Goal: Task Accomplishment & Management: Manage account settings

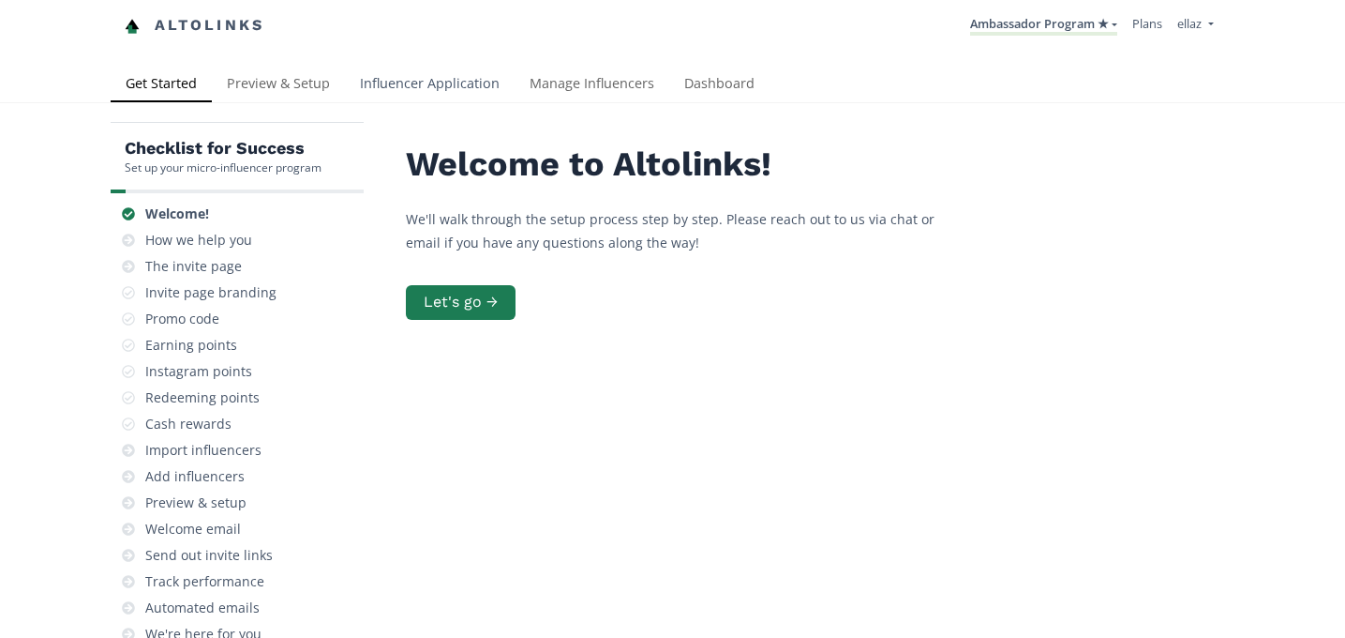
click at [452, 73] on link "Influencer Application" at bounding box center [430, 86] width 170 height 38
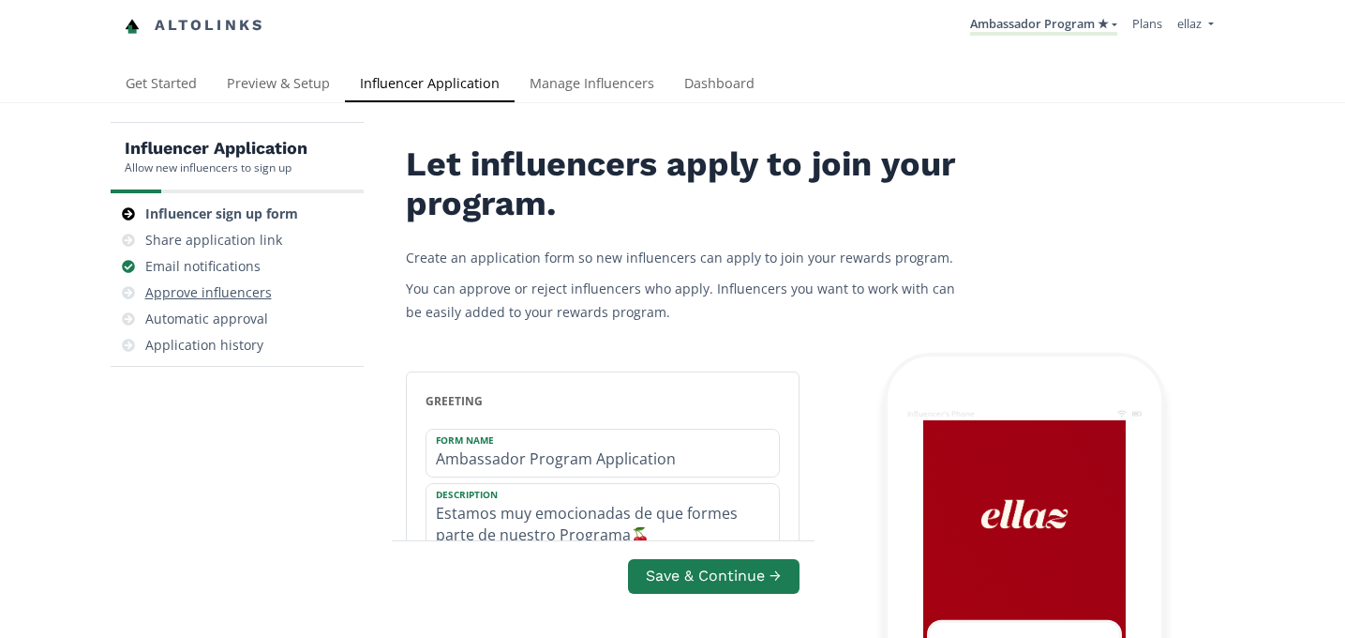
click at [237, 296] on div "Approve influencers" at bounding box center [208, 292] width 127 height 19
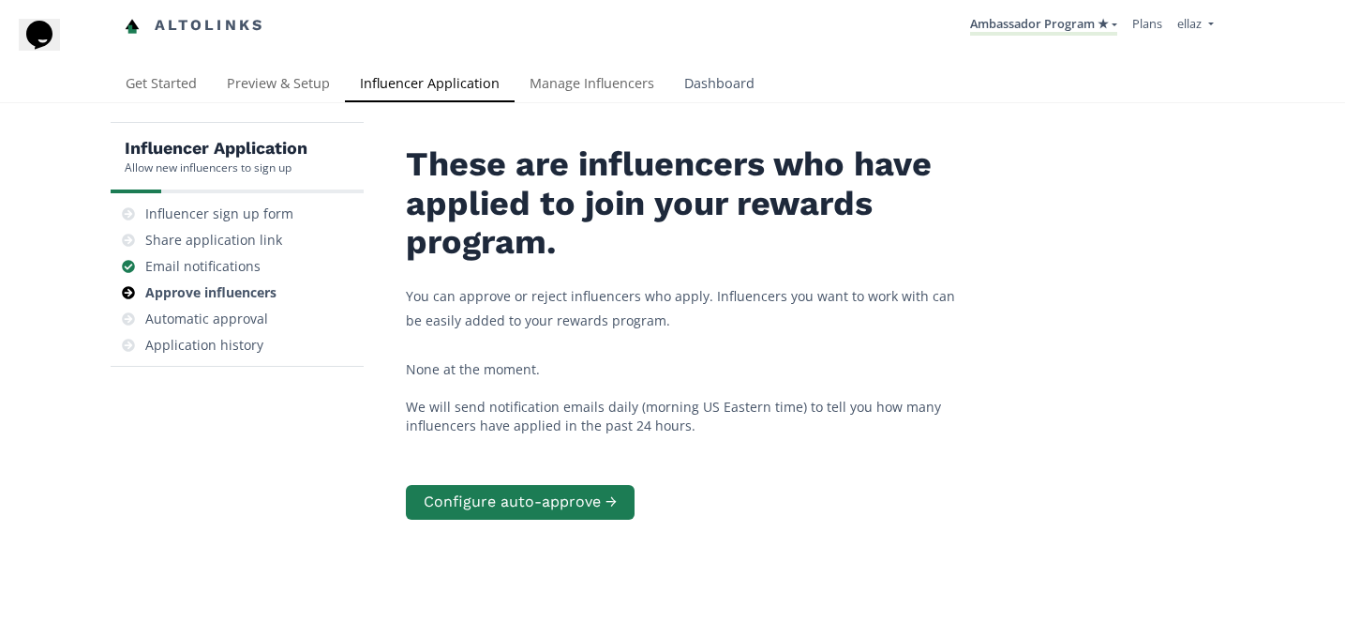
click at [725, 68] on link "Dashboard" at bounding box center [719, 86] width 100 height 38
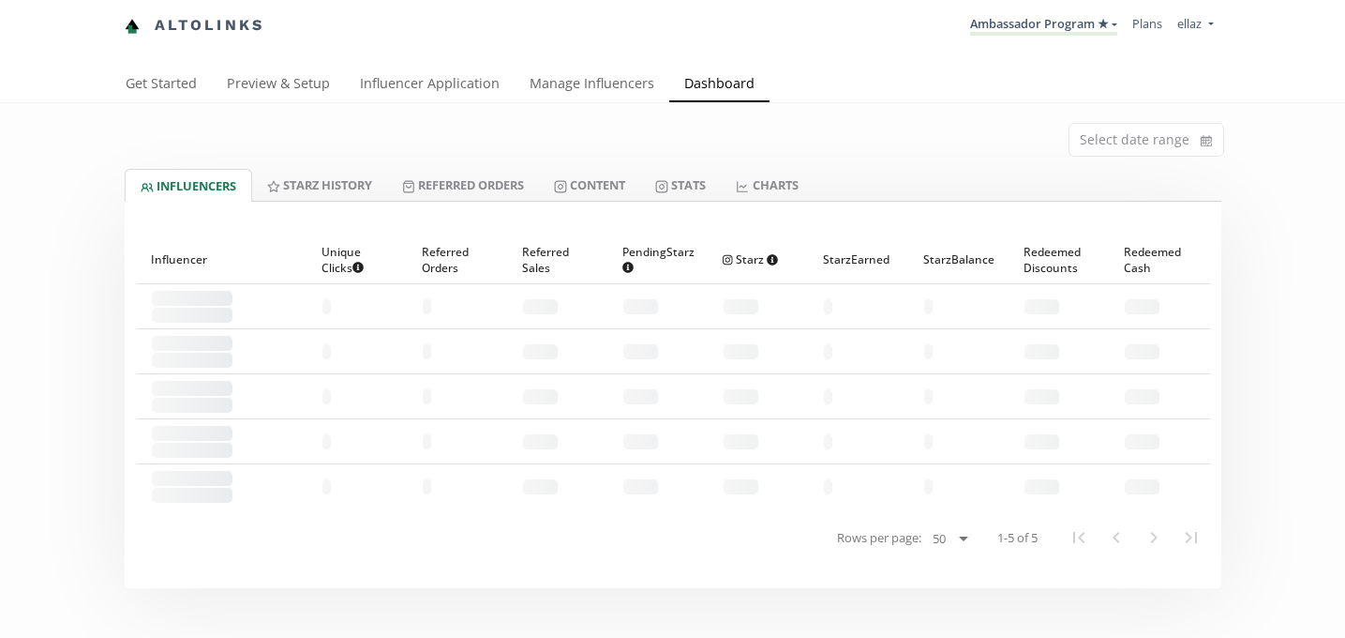
click at [715, 103] on div "Get Started Preview & Setup Influencer Application Manage Influencers Dashboard" at bounding box center [672, 86] width 1345 height 38
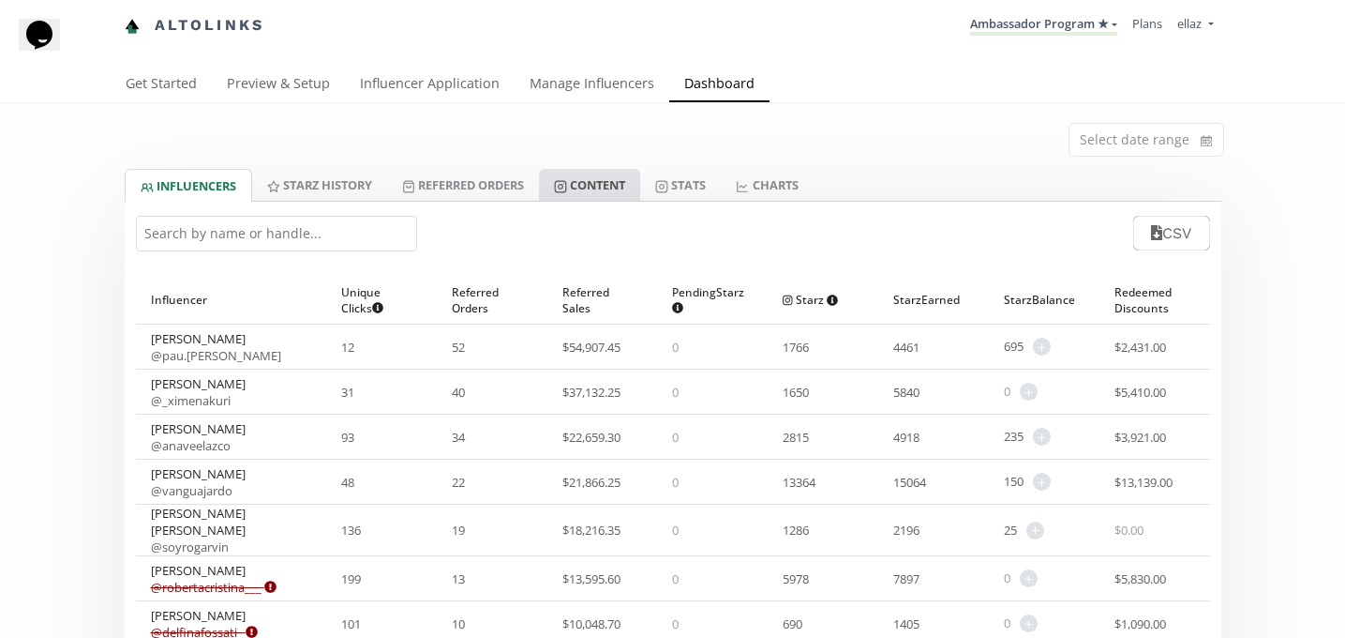
click at [593, 184] on link "Content" at bounding box center [589, 185] width 101 height 32
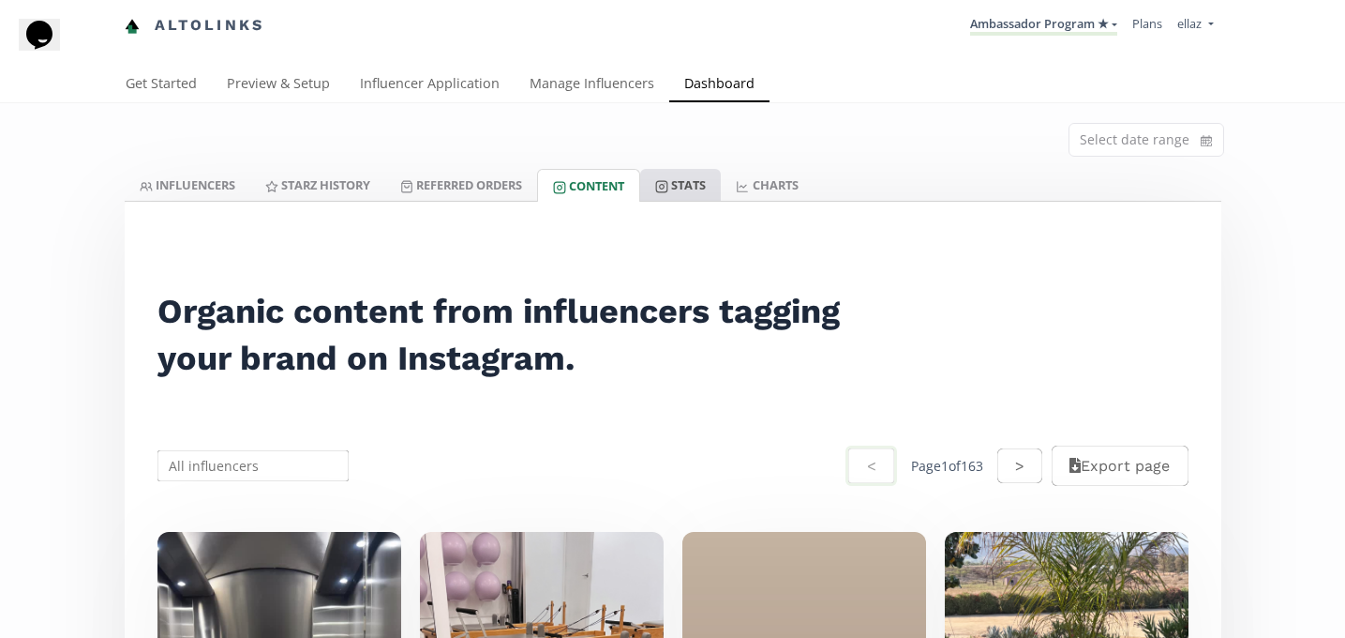
click at [721, 186] on link "Stats" at bounding box center [680, 185] width 81 height 32
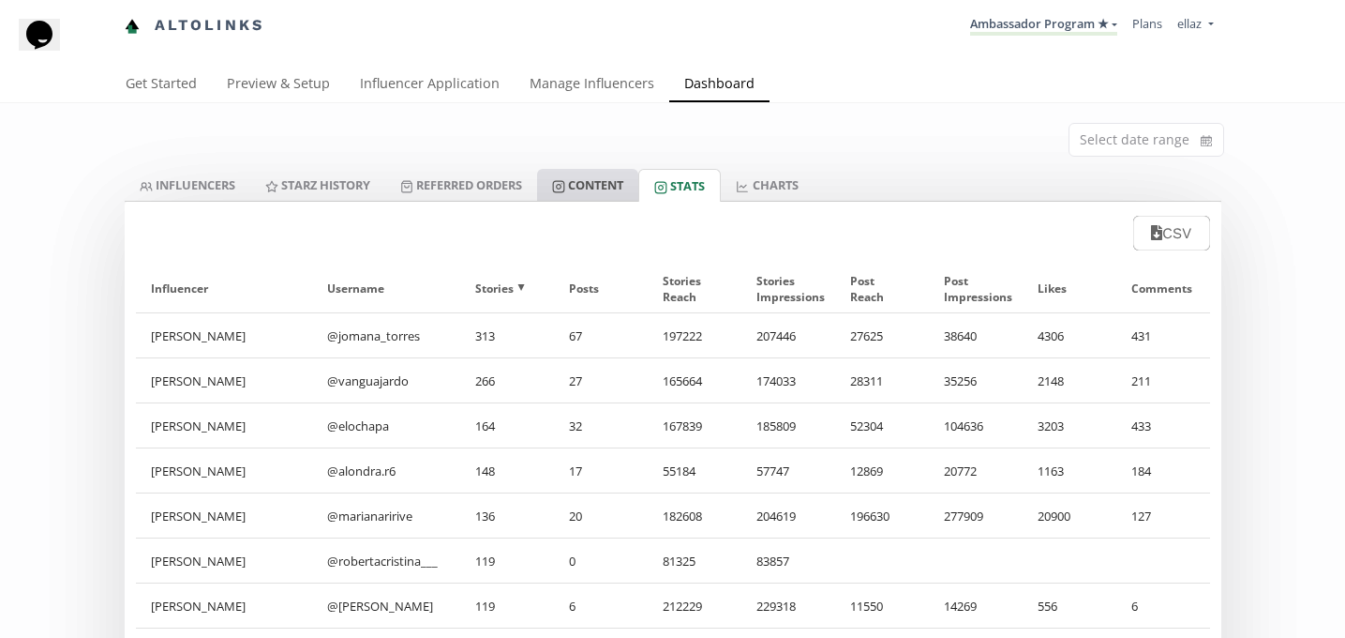
click at [595, 200] on link "Content" at bounding box center [587, 185] width 101 height 32
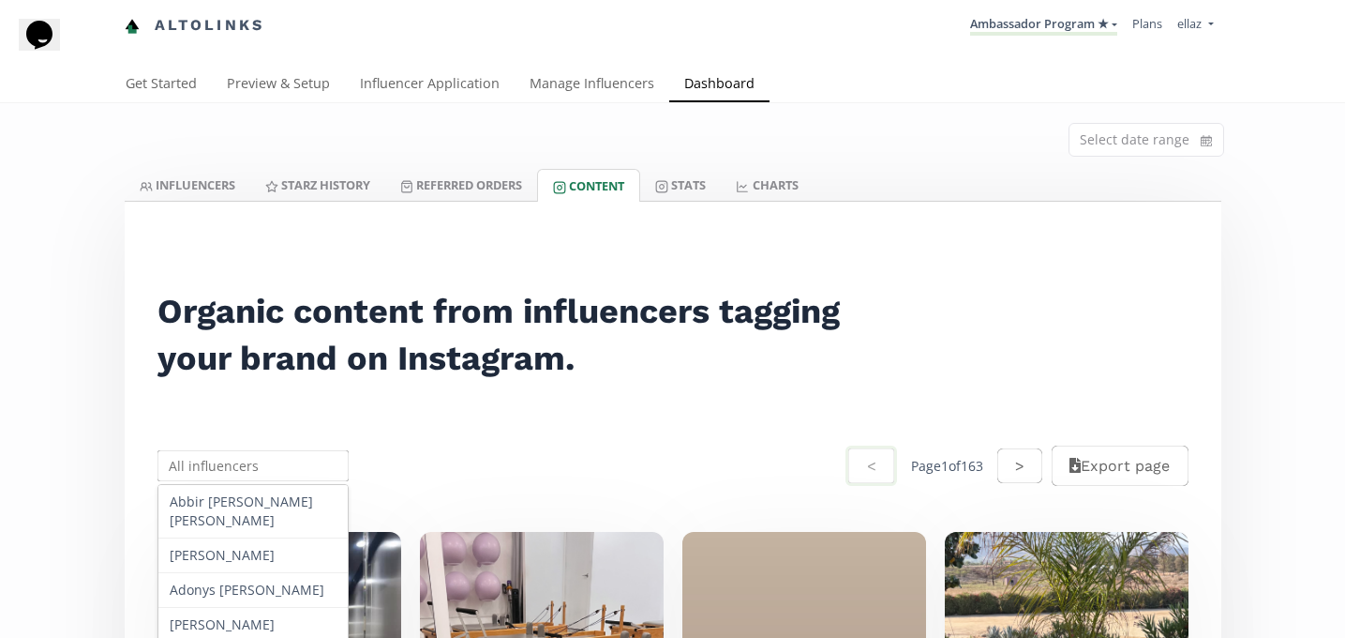
click at [285, 475] on input "text" at bounding box center [254, 465] width 198 height 37
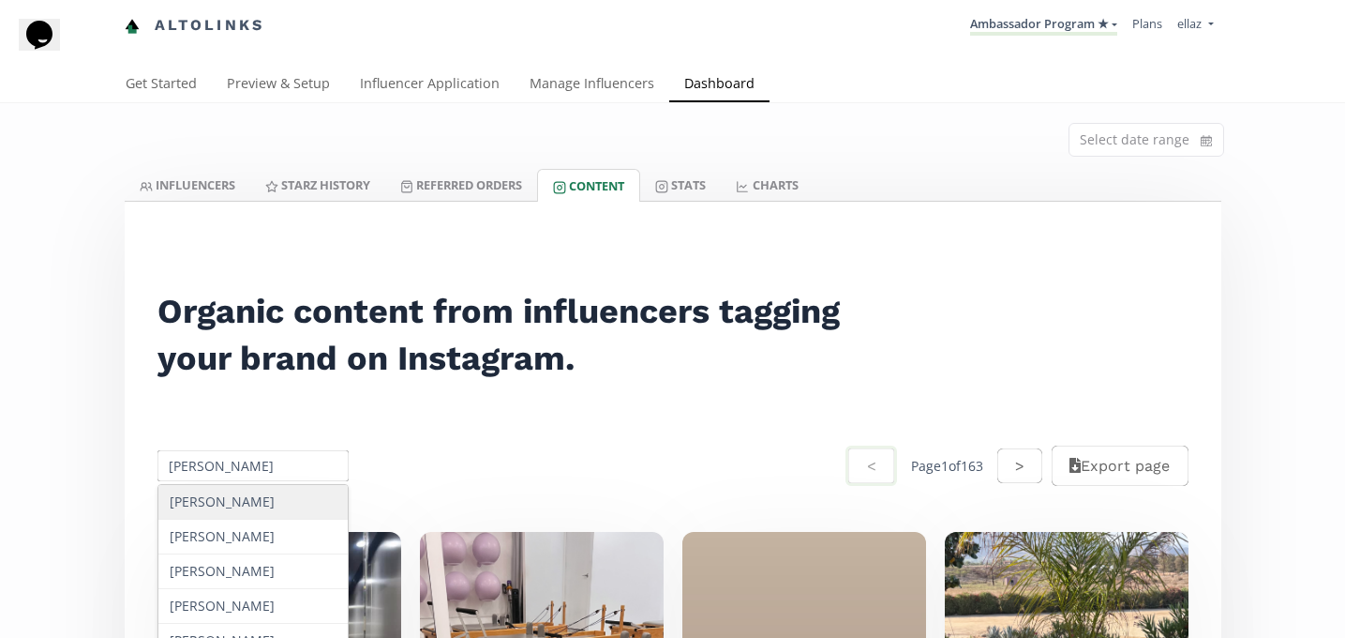
click at [278, 499] on div "Andrea Armas Curiel" at bounding box center [253, 502] width 190 height 35
type input "Andrea Armas Curiel"
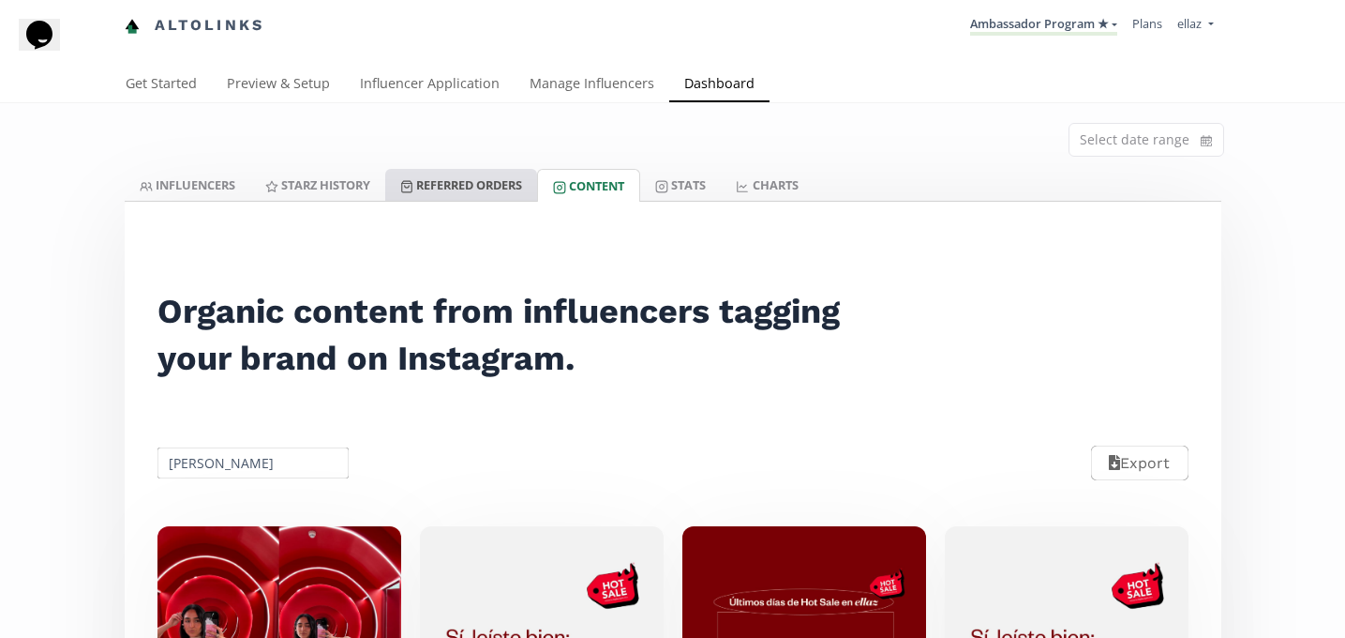
click at [515, 192] on link "Referred Orders" at bounding box center [461, 185] width 152 height 32
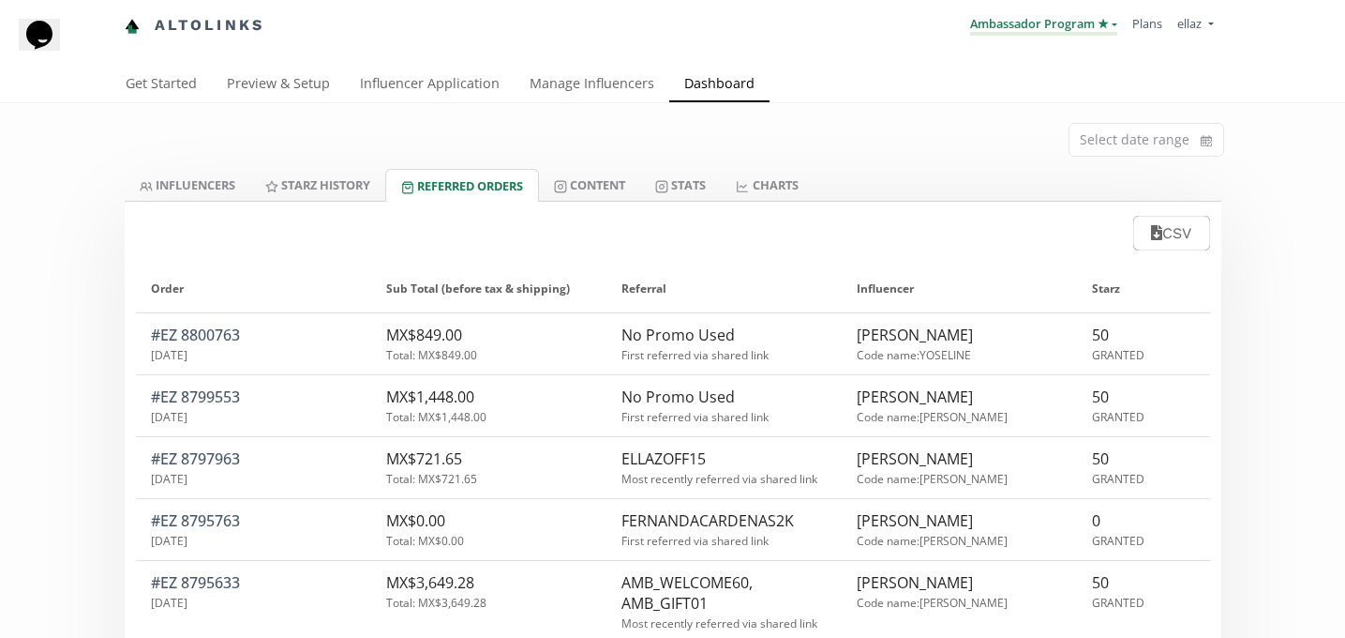
click at [1072, 31] on link "Ambassador Program ★" at bounding box center [1043, 25] width 147 height 21
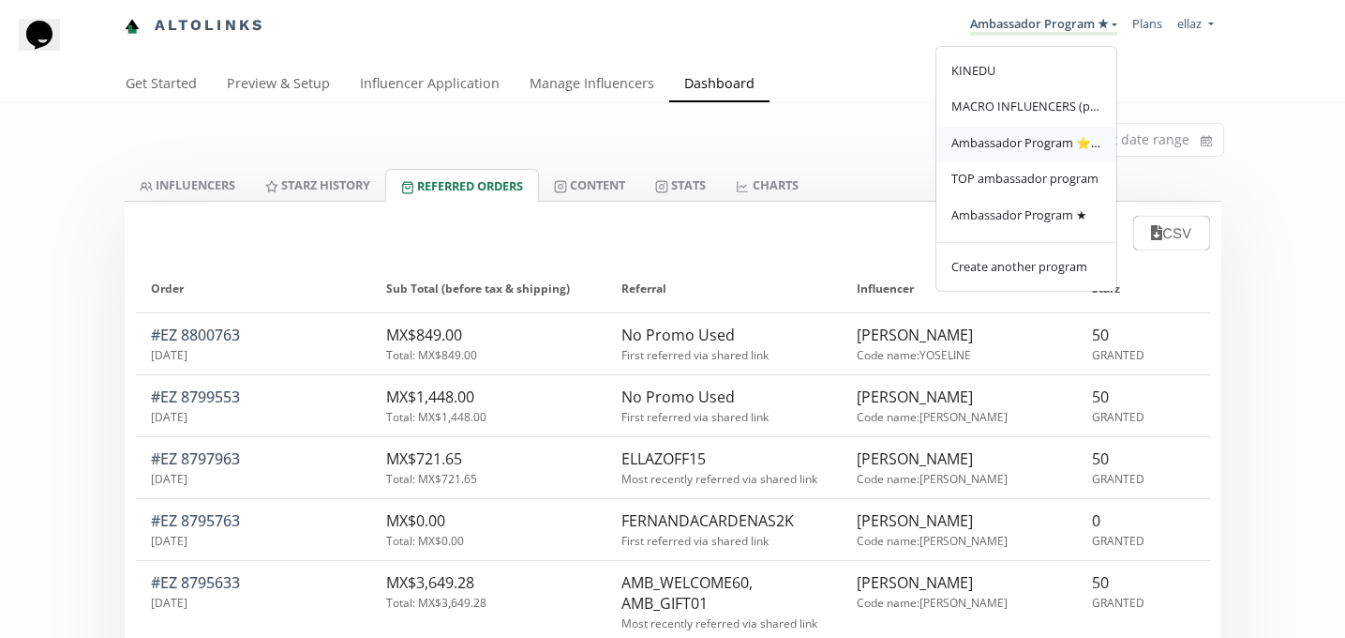
click at [1057, 145] on span "Ambassador Program ⭐️⭐️" at bounding box center [1027, 142] width 150 height 17
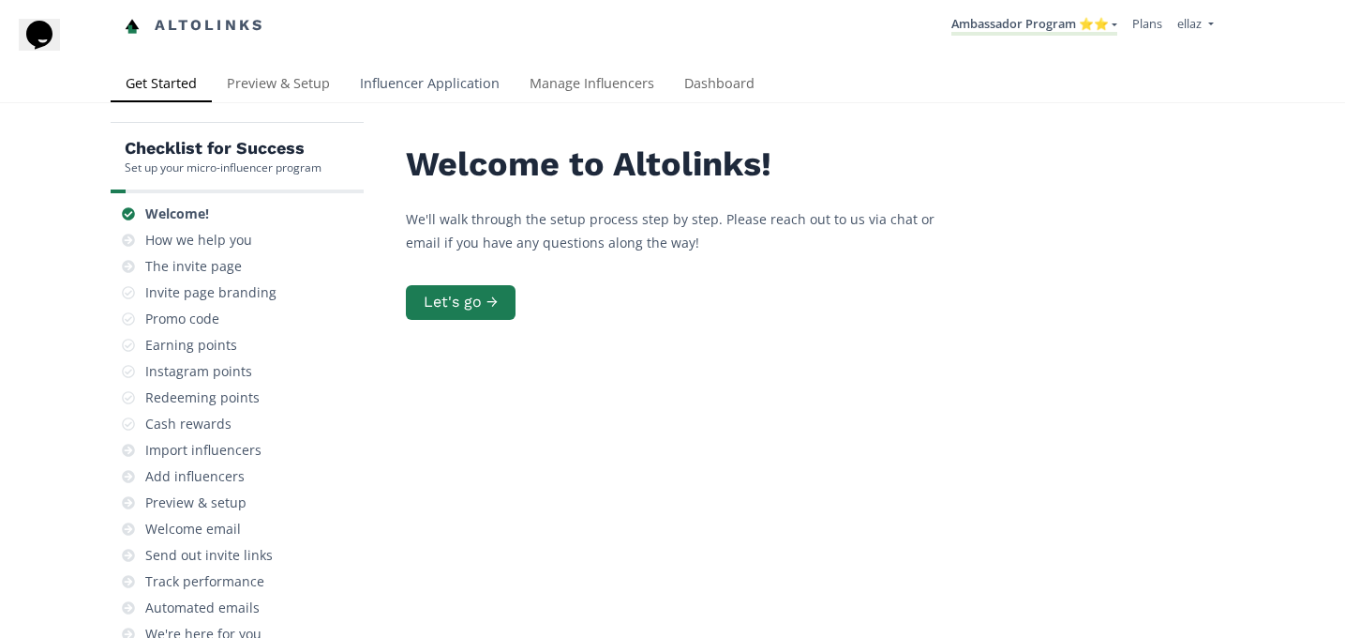
click at [452, 85] on link "Influencer Application" at bounding box center [430, 86] width 170 height 38
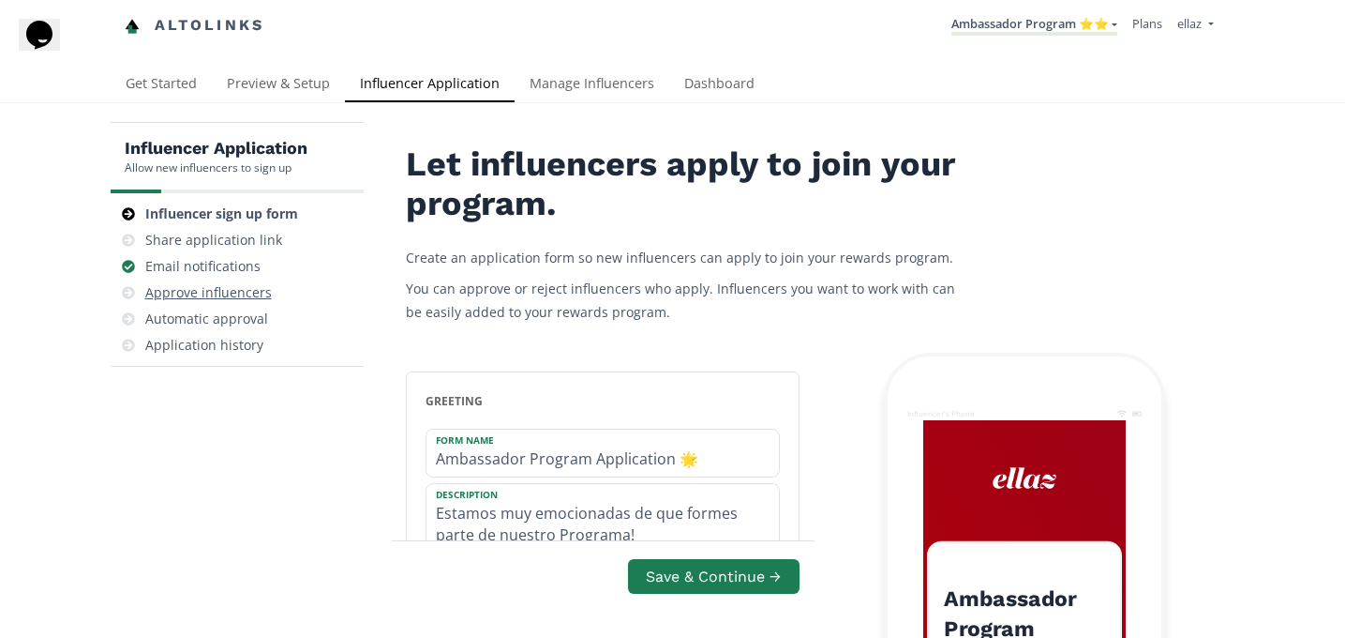
click at [218, 292] on div "Approve influencers" at bounding box center [208, 292] width 127 height 19
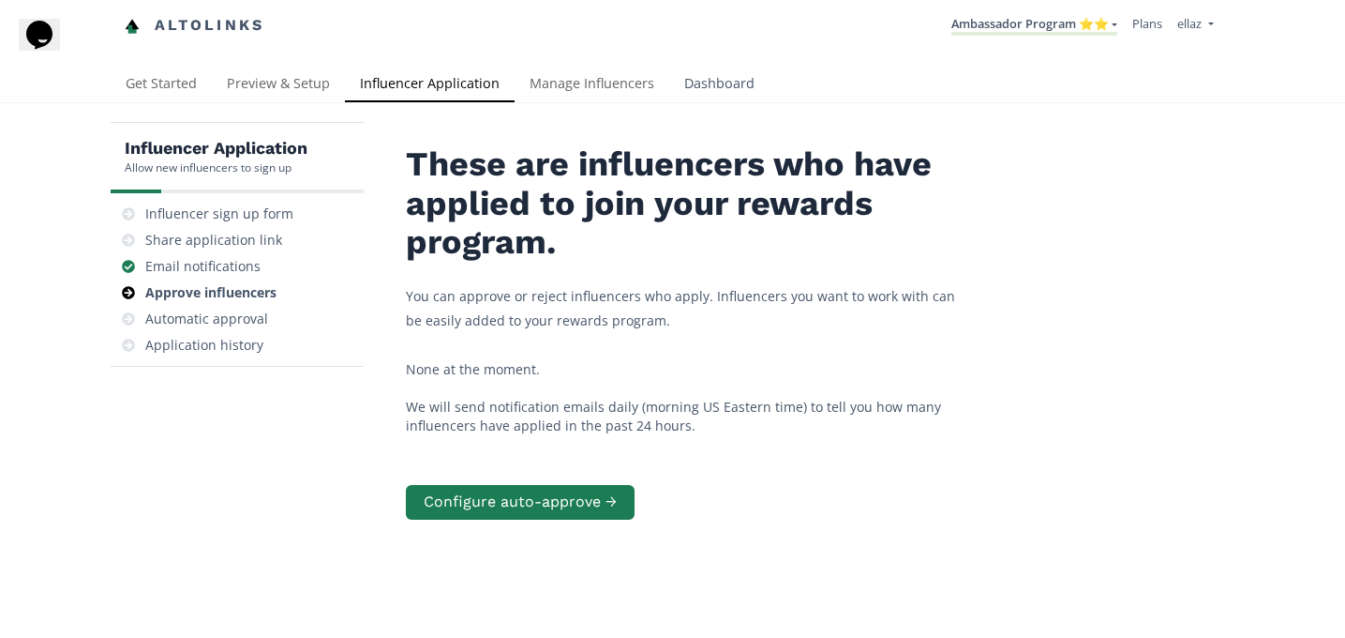
click at [713, 81] on link "Dashboard" at bounding box center [719, 86] width 100 height 38
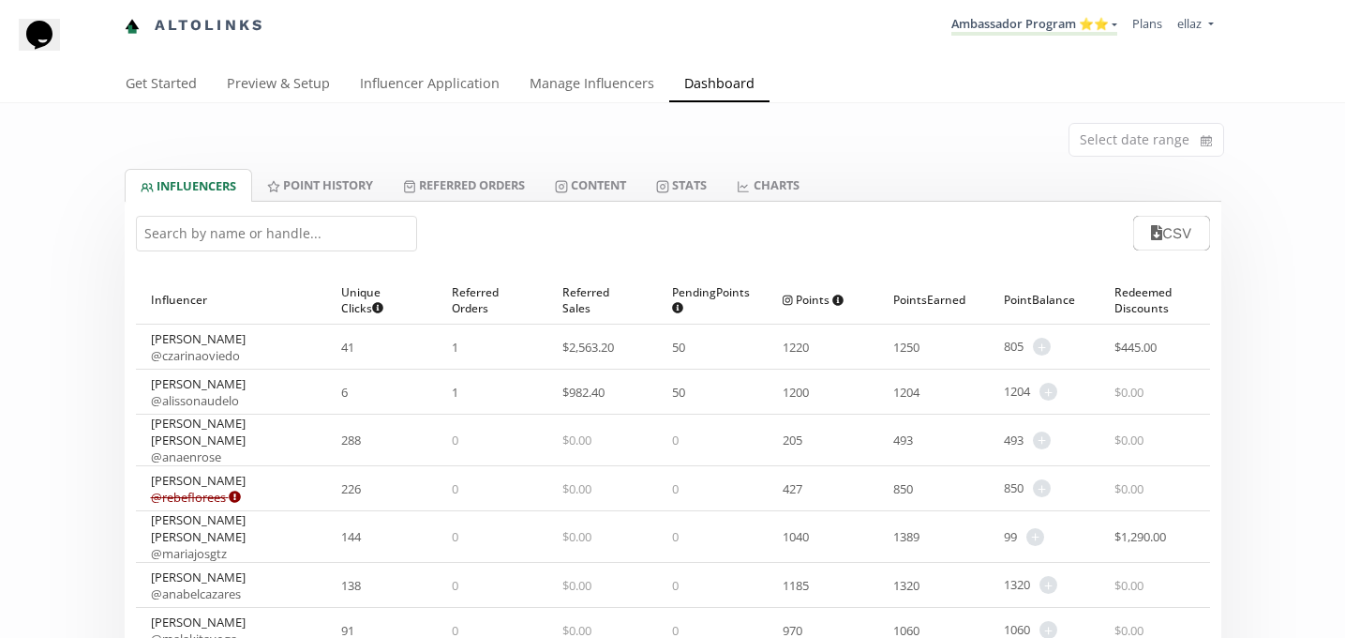
click at [280, 231] on input "text" at bounding box center [276, 234] width 281 height 36
paste input "@claudiacordovazm"
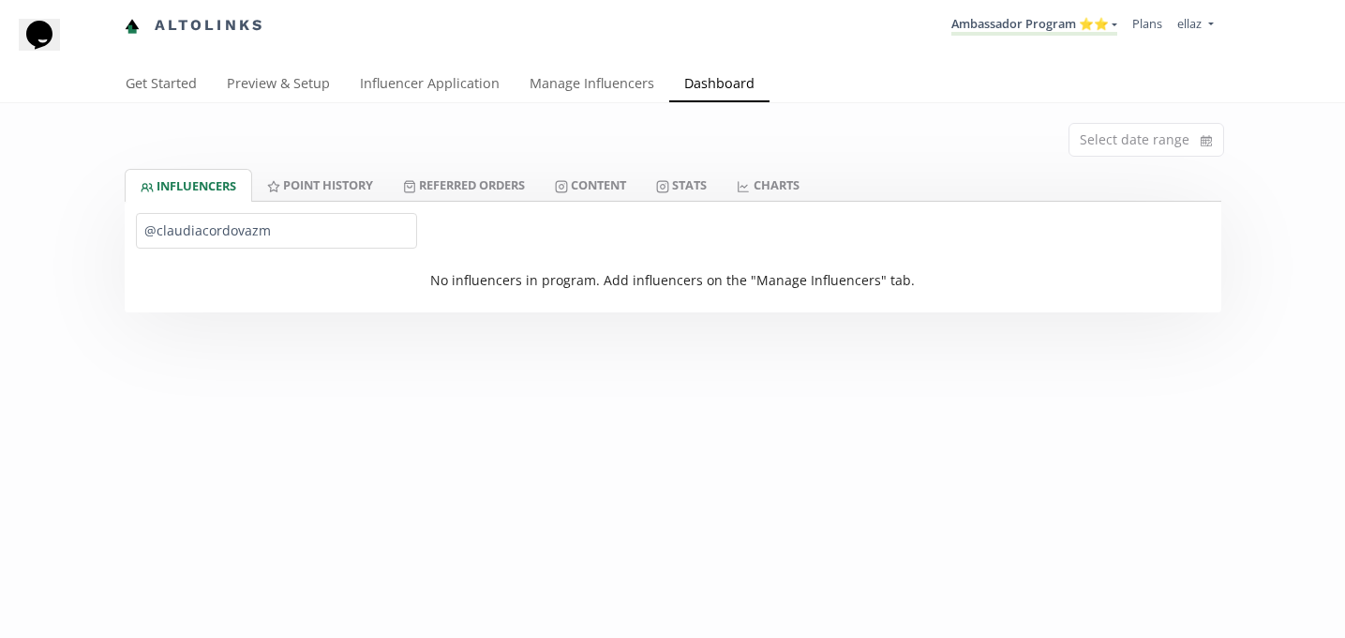
click at [153, 225] on input "@claudiacordovazm" at bounding box center [276, 231] width 281 height 36
type input "claudiacordovazm"
click at [1019, 38] on li "Ambassador Program ⭐️⭐️ KINEDU MACRO INFLUENCERS (prog ventas) Ambassador Progr…" at bounding box center [1034, 26] width 181 height 37
click at [1019, 35] on link "Ambassador Program ⭐️⭐️" at bounding box center [1035, 25] width 166 height 21
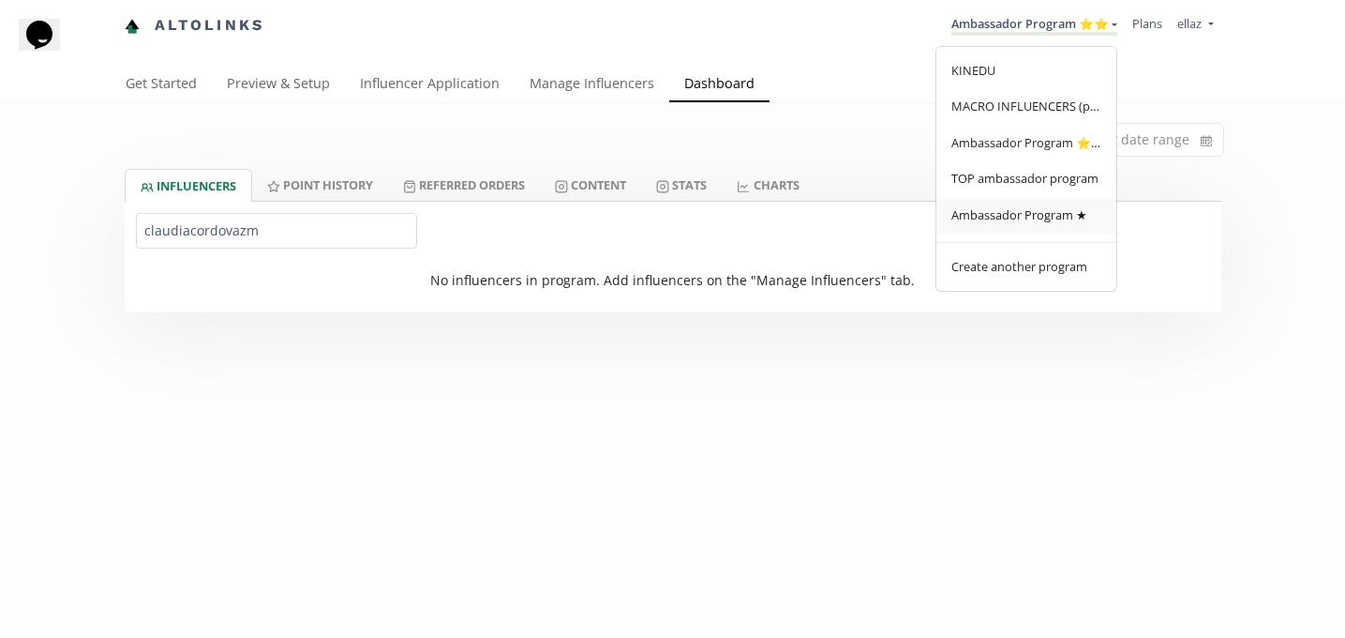
click at [1029, 208] on span "Ambassador Program ★" at bounding box center [1020, 214] width 136 height 17
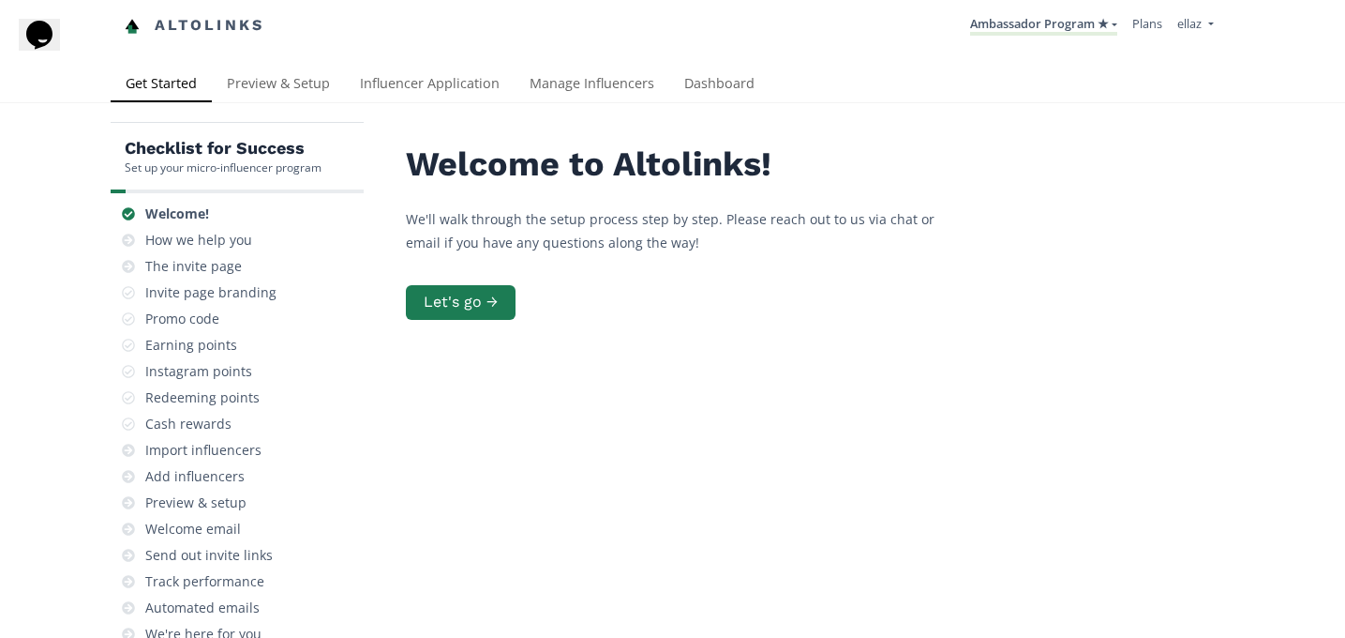
click at [732, 84] on link "Dashboard" at bounding box center [719, 86] width 100 height 38
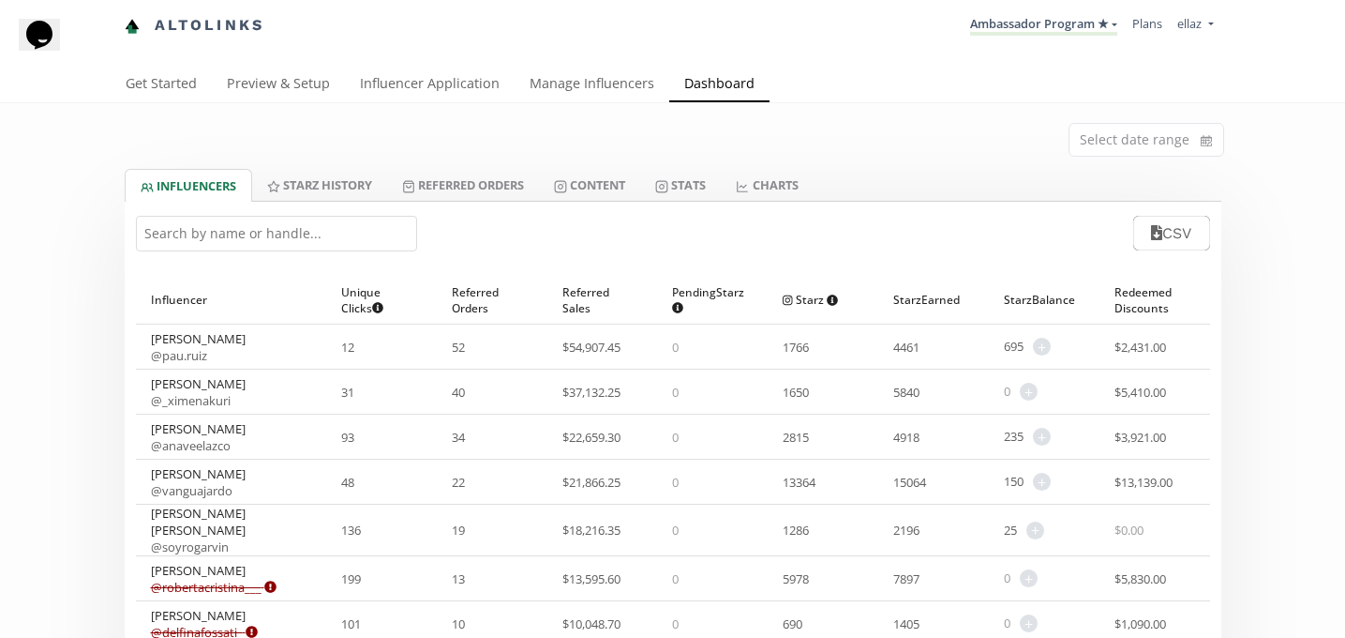
click at [360, 223] on input "text" at bounding box center [276, 234] width 281 height 36
paste input "@claudiacordovazm"
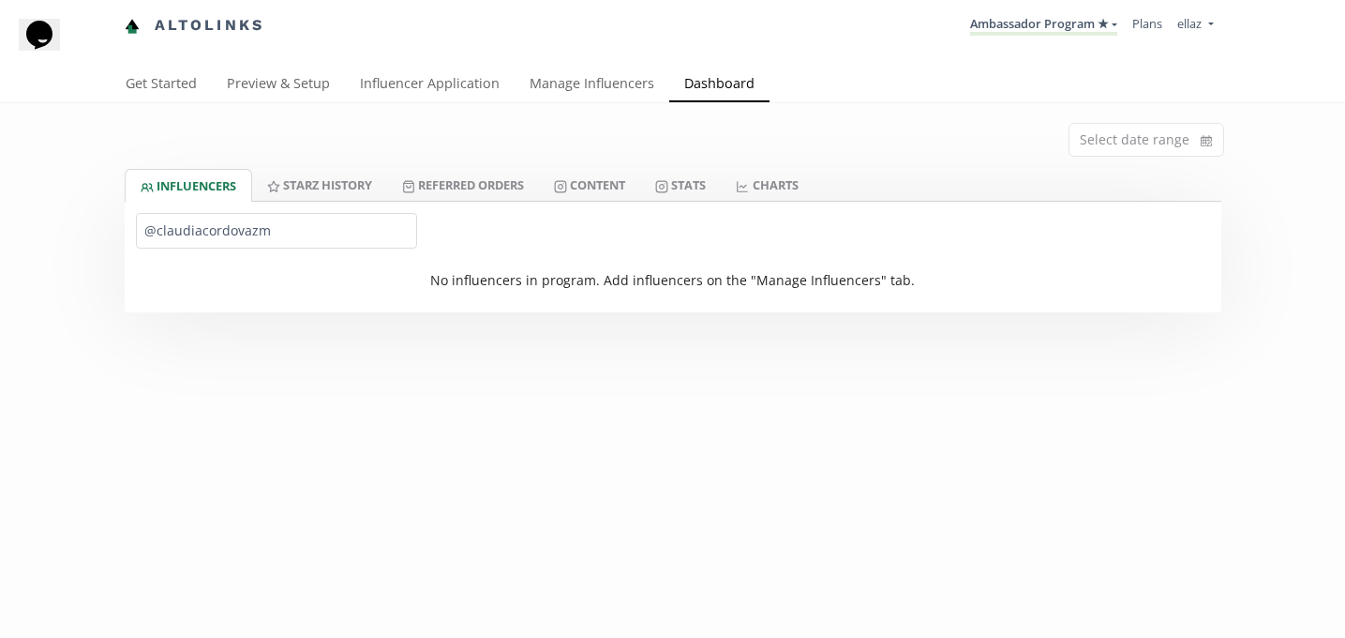
click at [149, 232] on input "@claudiacordovazm" at bounding box center [276, 231] width 281 height 36
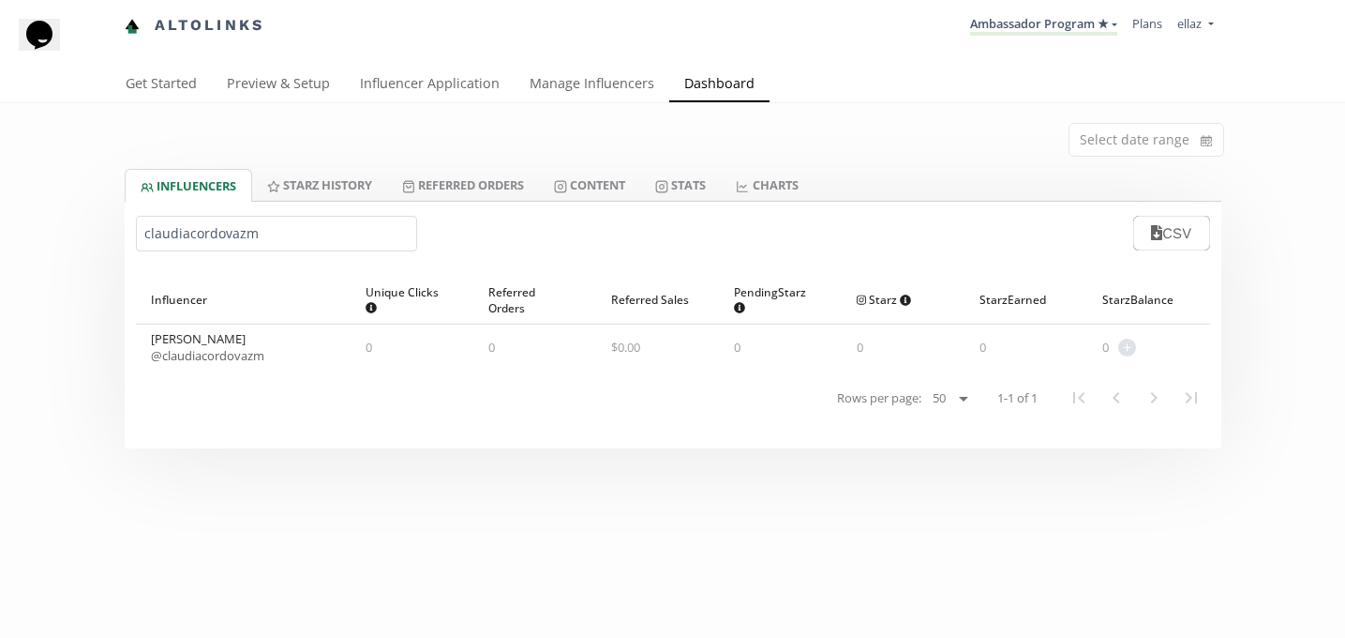
click at [217, 357] on link "@ claudiacordovazm" at bounding box center [207, 355] width 113 height 17
click at [249, 248] on input "claudiacordovazm" at bounding box center [276, 234] width 281 height 36
click at [225, 356] on link "@ macarenaaff" at bounding box center [192, 355] width 82 height 17
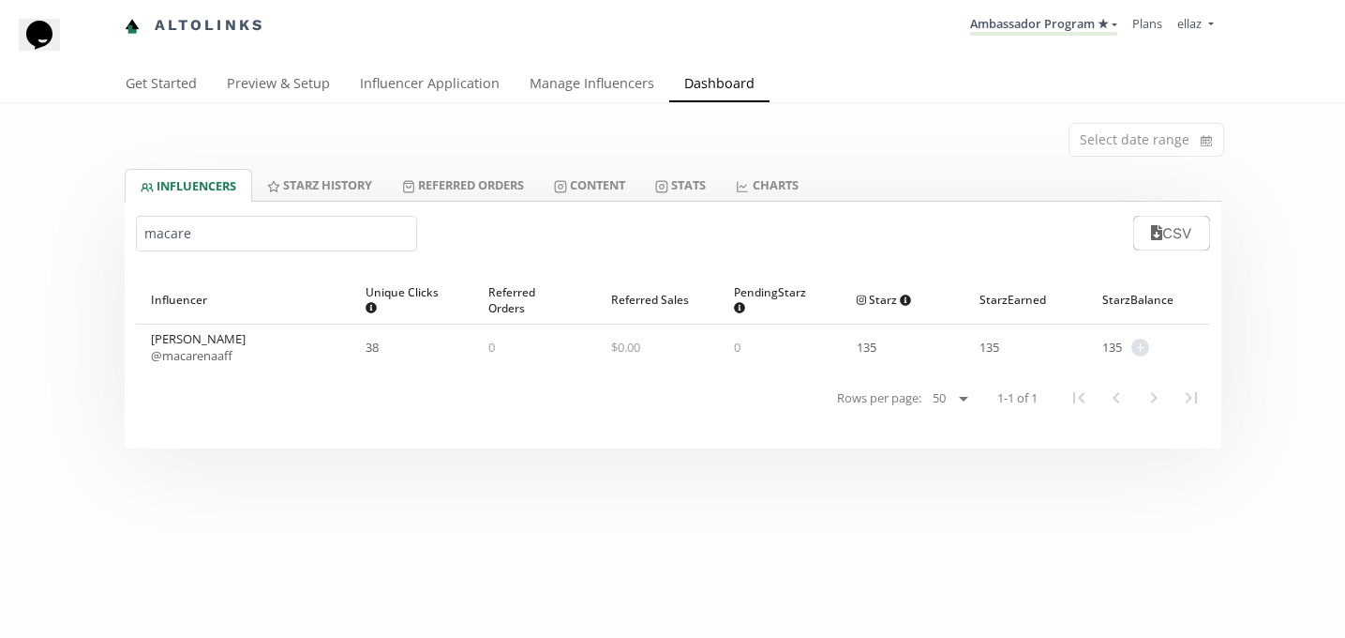
click at [291, 233] on input "macare" at bounding box center [276, 234] width 281 height 36
click at [223, 353] on link "@ marijovaldez" at bounding box center [192, 355] width 83 height 17
click at [230, 248] on input "marijo v" at bounding box center [276, 234] width 281 height 36
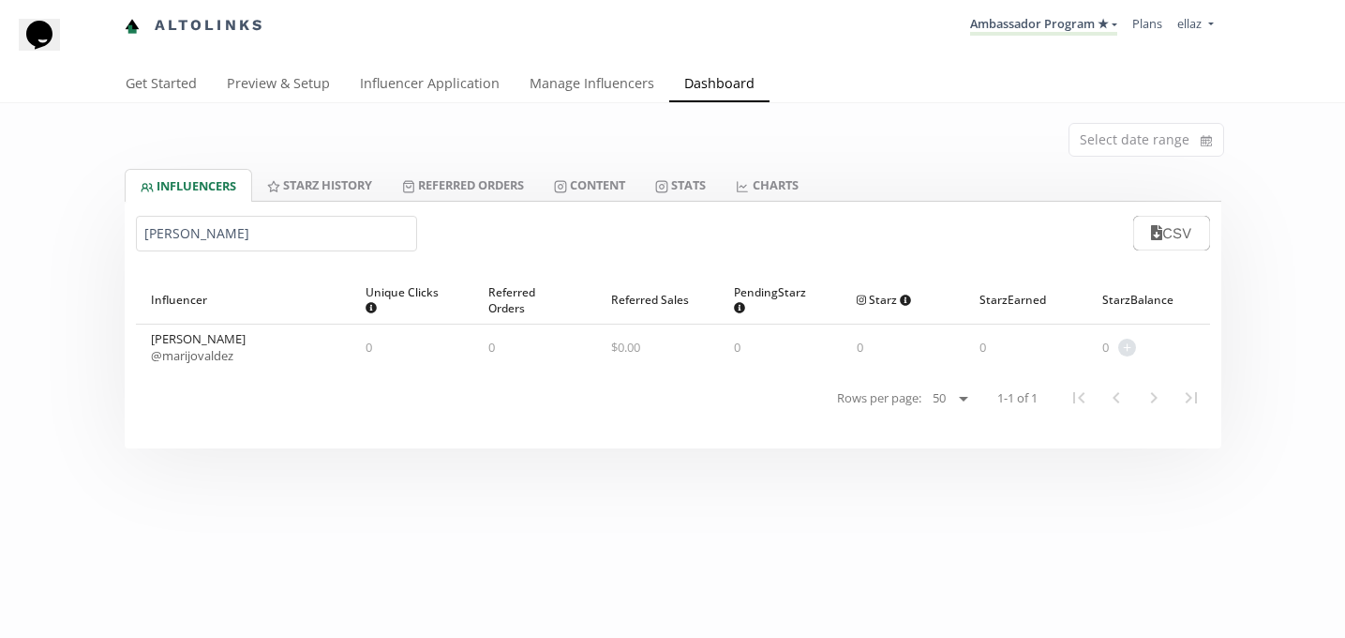
click at [230, 248] on input "marijo v" at bounding box center [276, 234] width 281 height 36
paste input "Sofia Garza"
click at [209, 351] on link "@ sofiaa.gaarza" at bounding box center [193, 355] width 84 height 17
click at [232, 235] on input "Sofia Garza" at bounding box center [276, 234] width 281 height 36
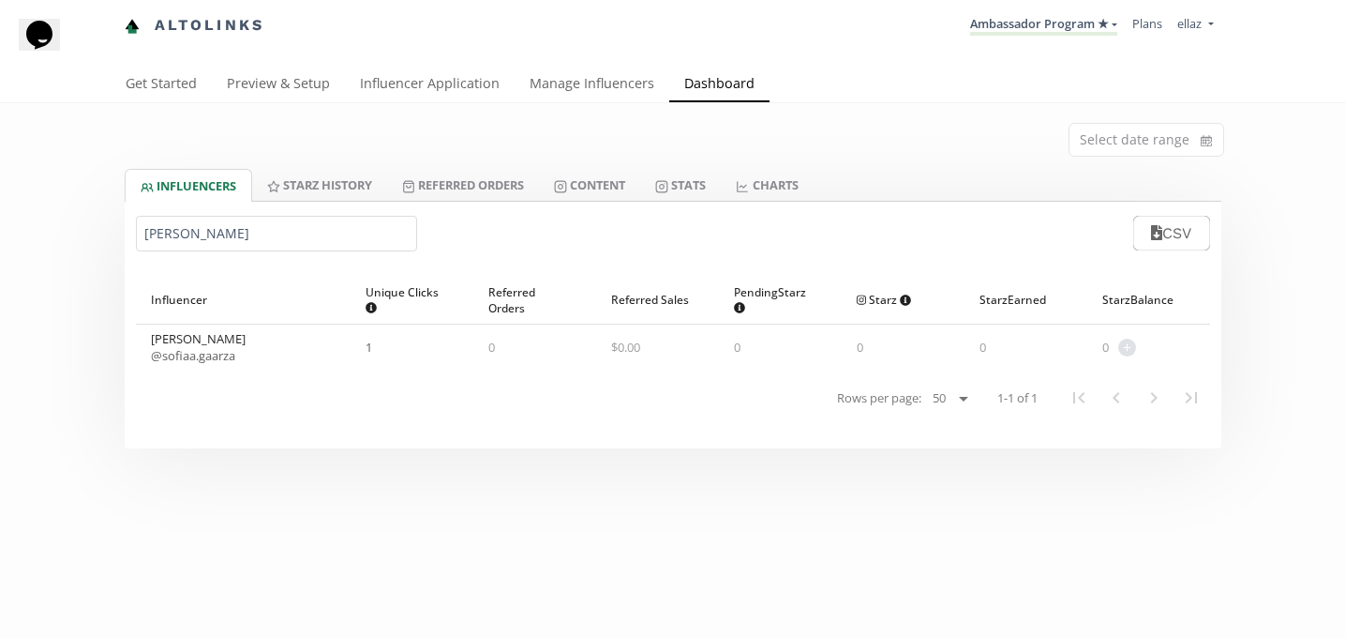
click at [232, 235] on input "Sofia Garza" at bounding box center [276, 234] width 281 height 36
paste input "Ximena Nieto Artolozag"
click at [239, 357] on link "@ unapizcadexime" at bounding box center [202, 355] width 102 height 17
click at [237, 213] on div "Ximena Nieto Artolozaga CSV" at bounding box center [673, 233] width 1097 height 63
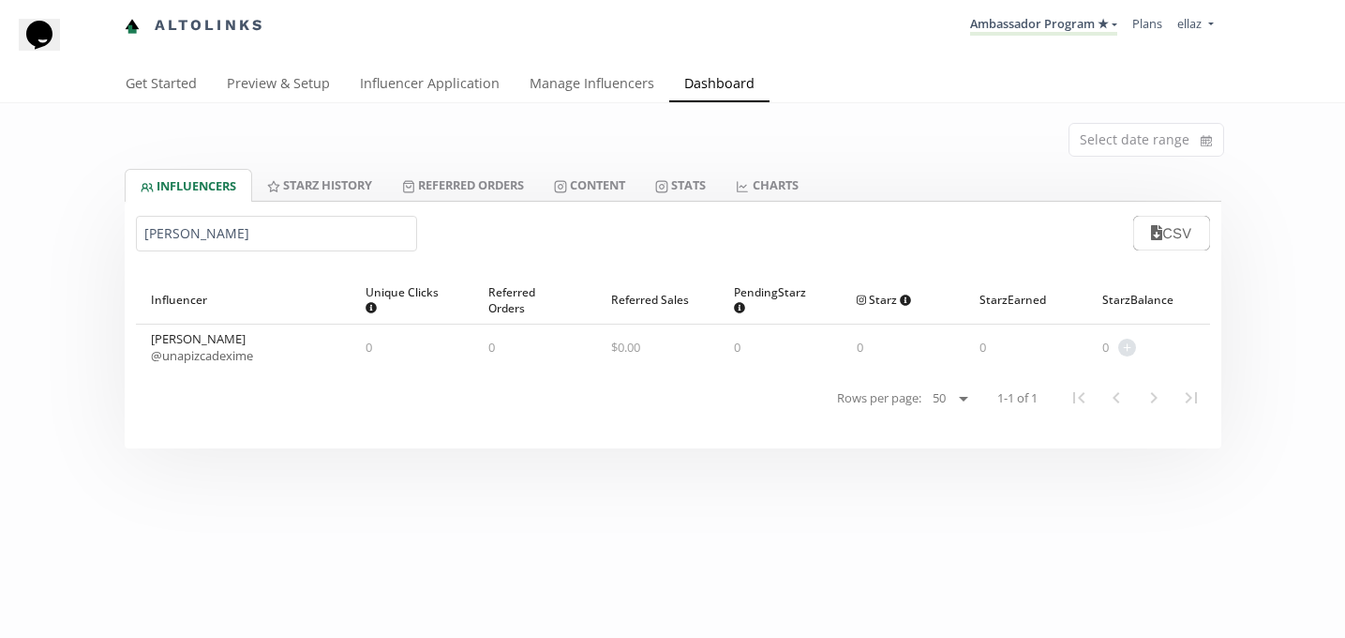
click at [237, 213] on div "Ximena Nieto Artolozaga CSV" at bounding box center [673, 233] width 1097 height 63
click at [225, 227] on input "Ximena Nieto Artolozaga" at bounding box center [276, 234] width 281 height 36
paste input "Dalid Gutierrez"
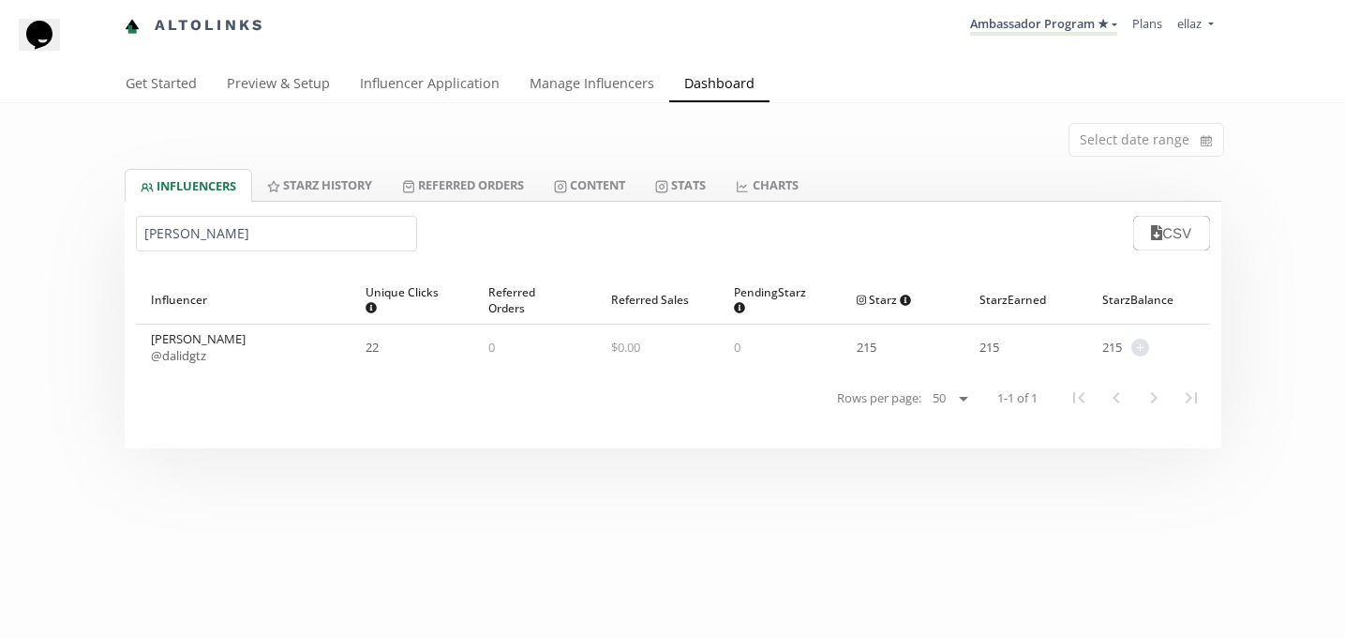
click at [175, 360] on link "@ dalidgtz" at bounding box center [178, 355] width 55 height 17
click at [191, 225] on input "Dalid Gutierrez" at bounding box center [276, 234] width 281 height 36
paste input "Eugenia Valle"
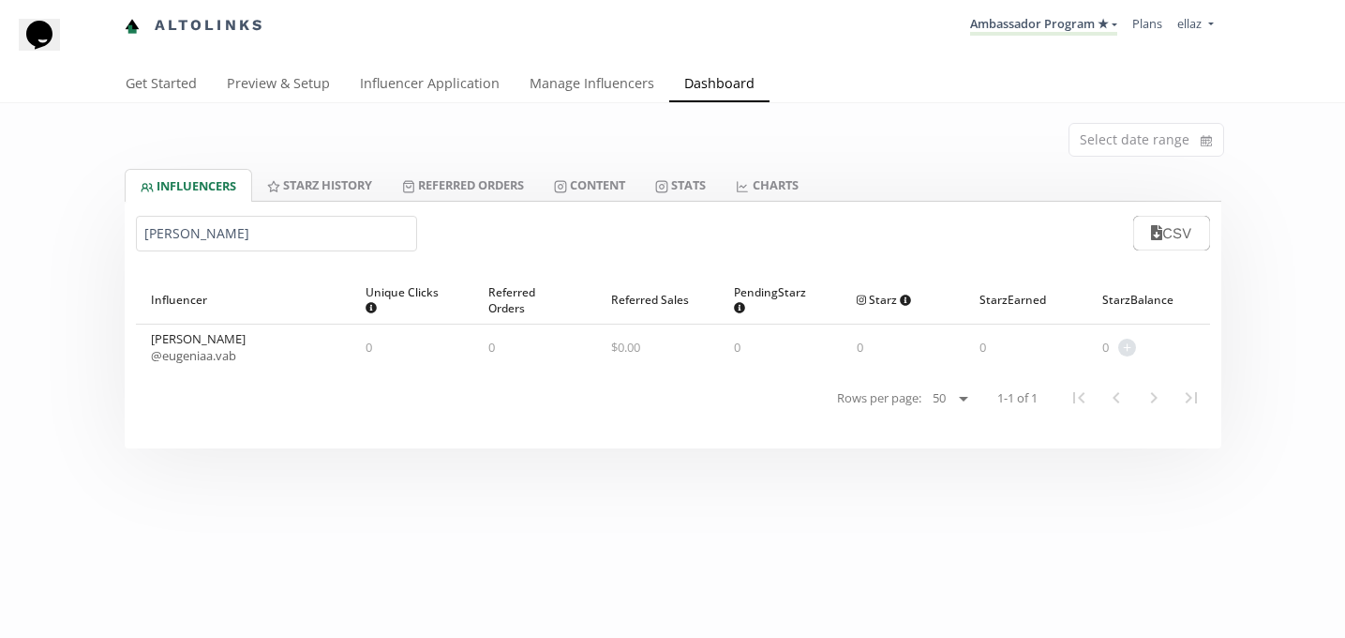
type input "Eugenia Valle"
click at [195, 358] on link "@ eugeniaa.vab" at bounding box center [193, 355] width 85 height 17
click at [427, 96] on link "Influencer Application" at bounding box center [430, 86] width 170 height 38
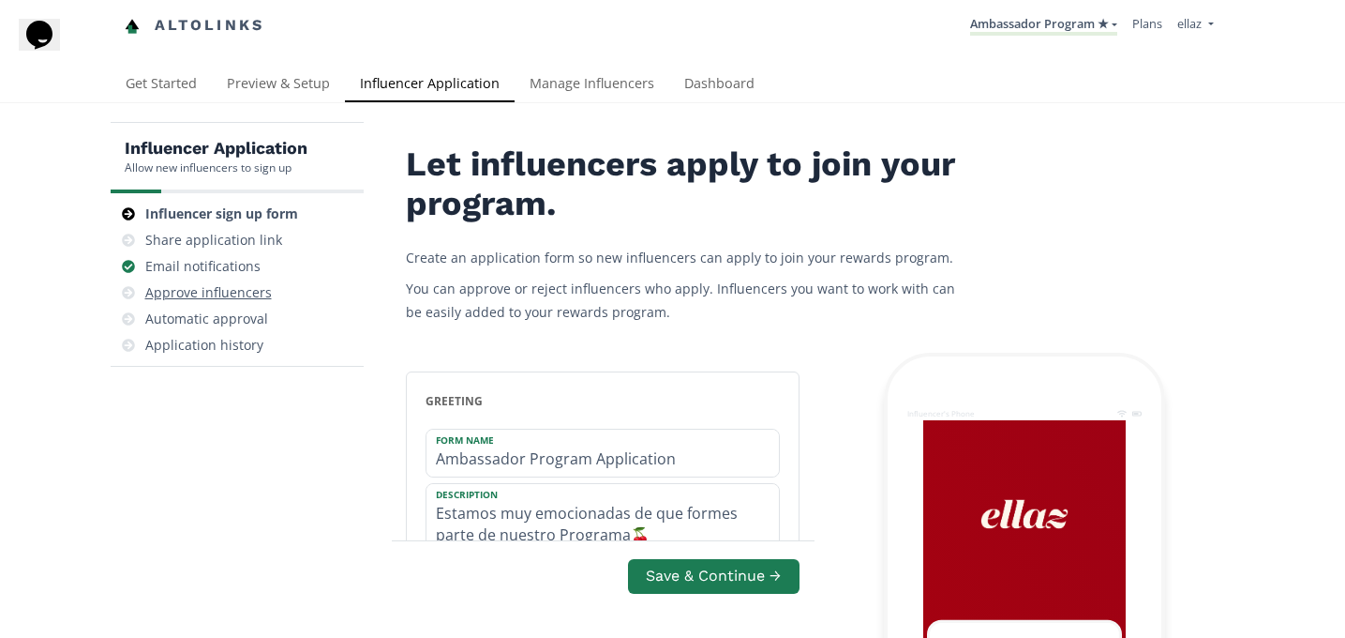
click at [216, 297] on div "Approve influencers" at bounding box center [208, 292] width 127 height 19
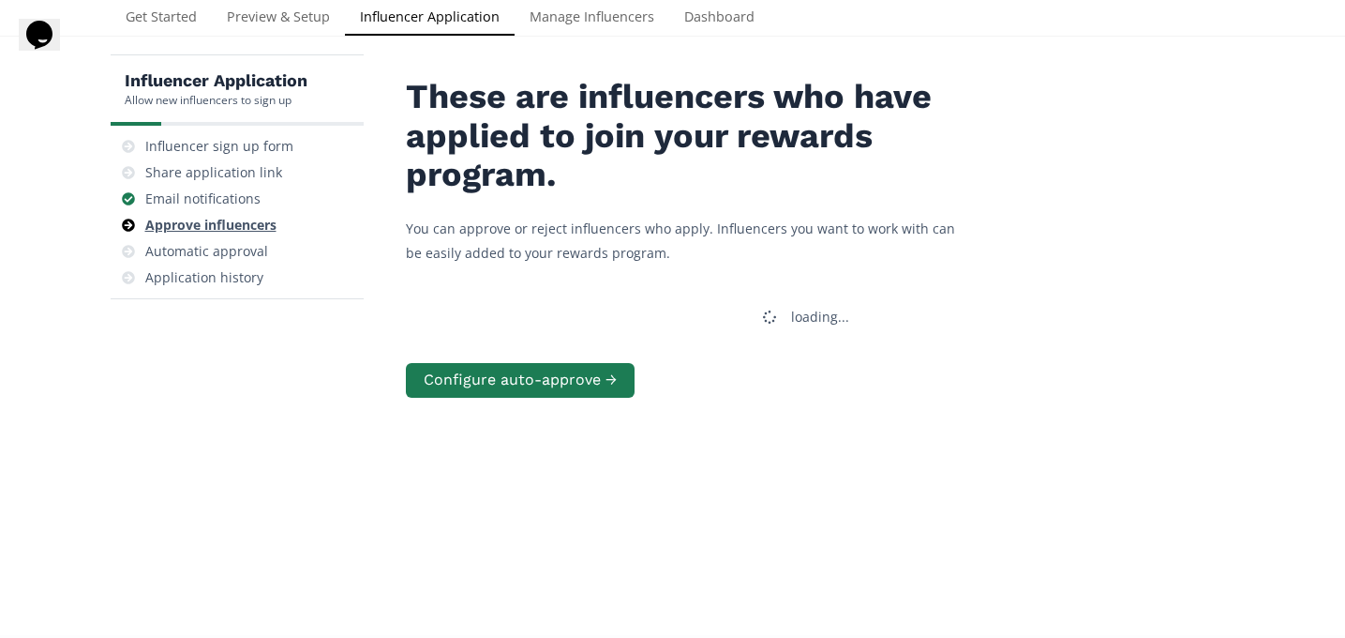
scroll to position [75, 0]
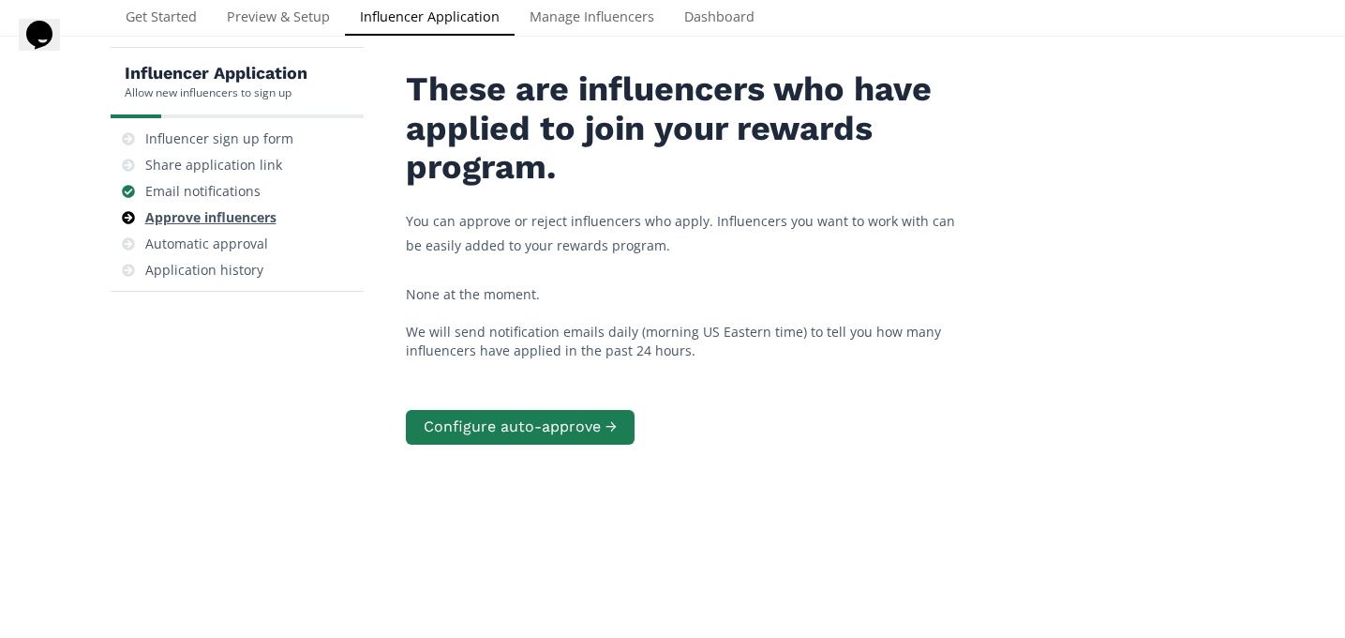
click at [233, 230] on div "Approve influencers" at bounding box center [237, 217] width 238 height 26
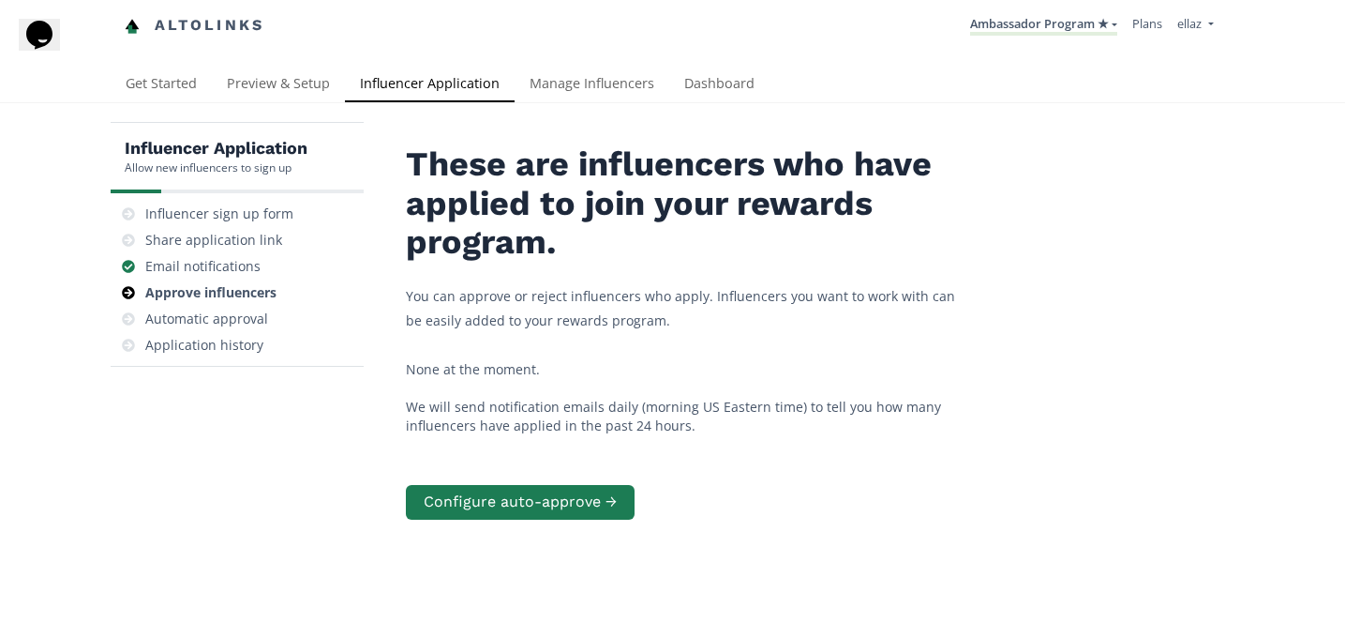
click at [586, 58] on div "Altolinks Ambassador Program ★ KINEDU MACRO INFLUENCERS (prog ventas) Ambassado…" at bounding box center [672, 33] width 1345 height 67
click at [583, 98] on link "Manage Influencers" at bounding box center [592, 86] width 155 height 38
click at [707, 78] on link "Dashboard" at bounding box center [719, 86] width 100 height 38
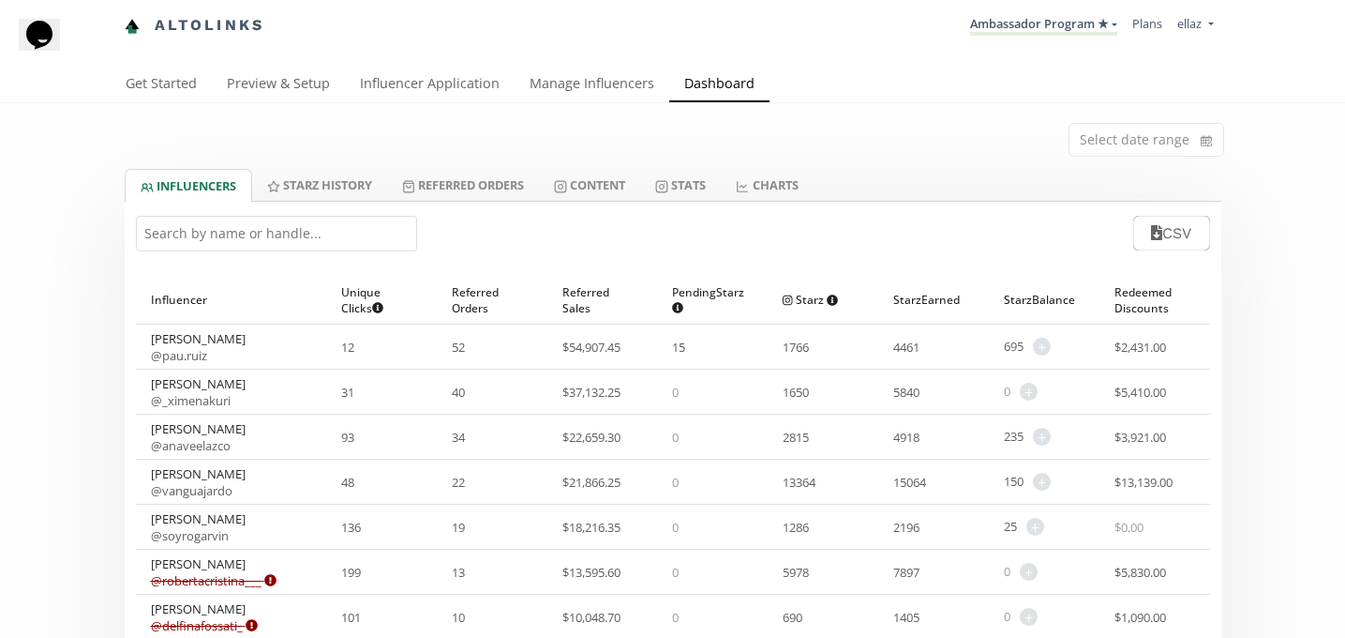
click at [244, 246] on input "text" at bounding box center [276, 234] width 281 height 36
paste input "[PERSON_NAME]"
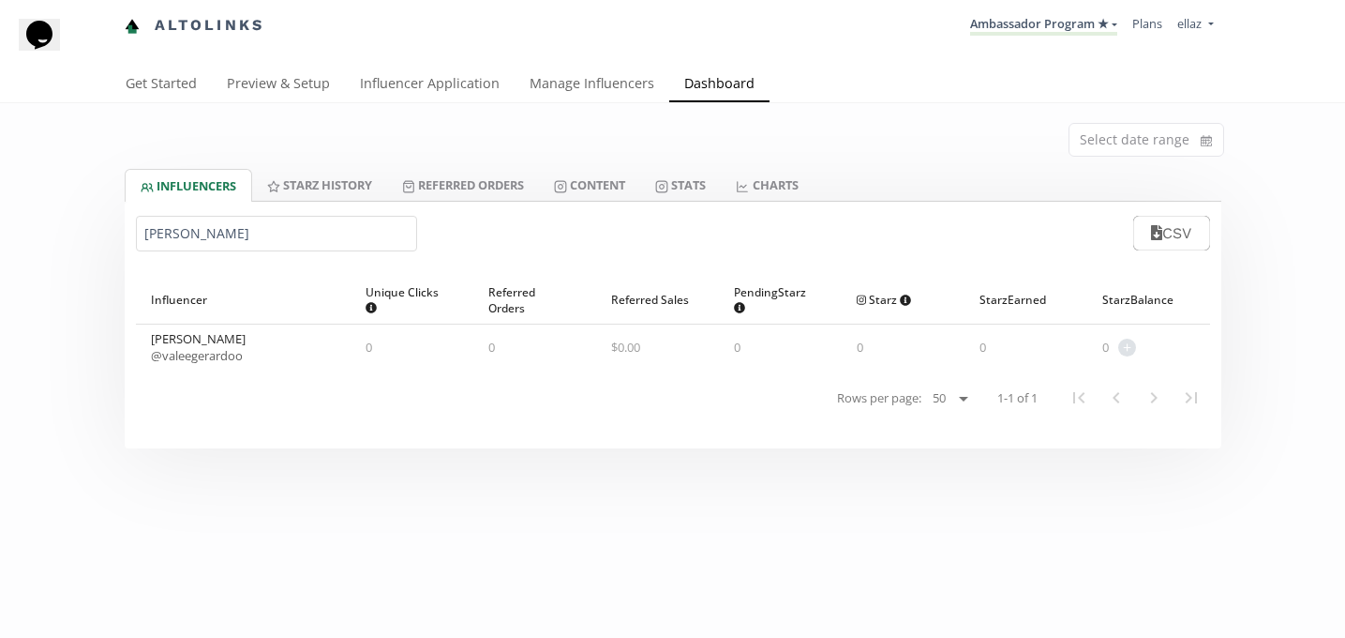
type input "[PERSON_NAME]"
click at [224, 362] on link "@ valeegerardoo" at bounding box center [197, 355] width 92 height 17
